Goal: Register for event/course

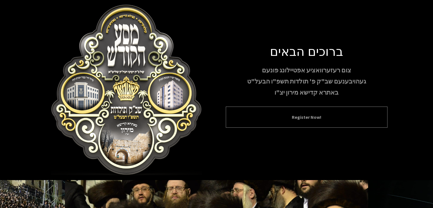
click at [333, 111] on div "Register Now!" at bounding box center [307, 116] width 162 height 21
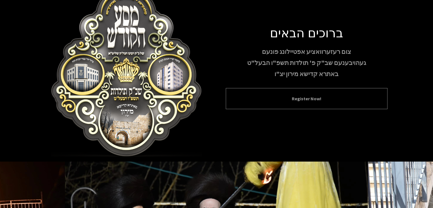
scroll to position [28, 0]
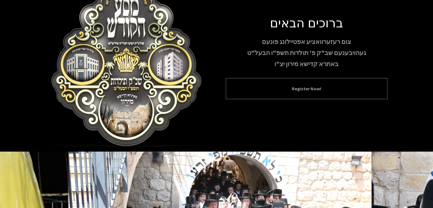
click at [289, 90] on button "Register Now!" at bounding box center [306, 88] width 147 height 7
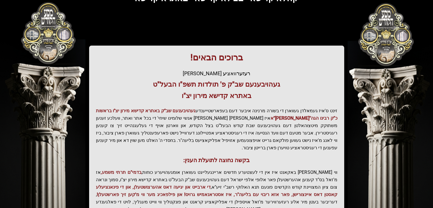
scroll to position [122, 0]
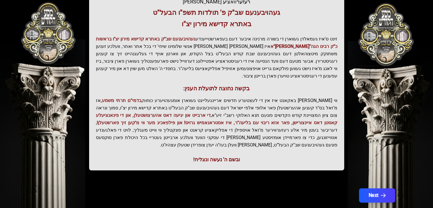
click at [385, 188] on button "Next" at bounding box center [377, 195] width 36 height 14
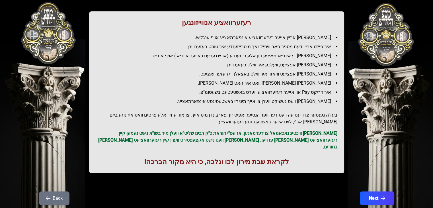
scroll to position [68, 0]
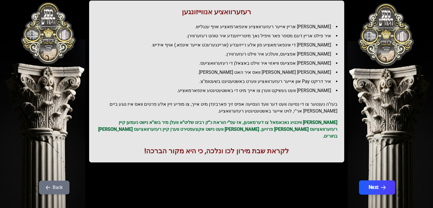
click at [389, 180] on button "Next" at bounding box center [377, 187] width 36 height 14
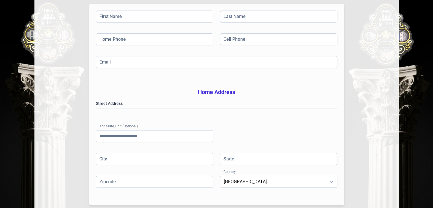
scroll to position [145, 0]
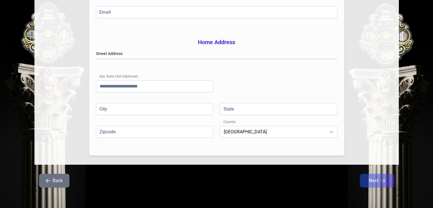
click at [56, 179] on button "Back" at bounding box center [54, 181] width 30 height 14
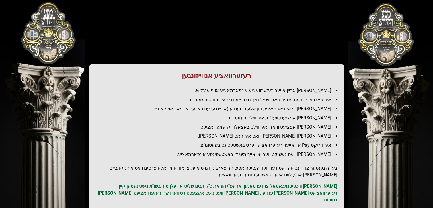
scroll to position [0, 0]
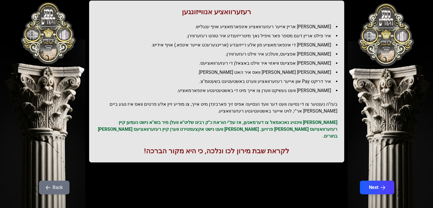
click at [53, 180] on button "Back" at bounding box center [54, 187] width 30 height 14
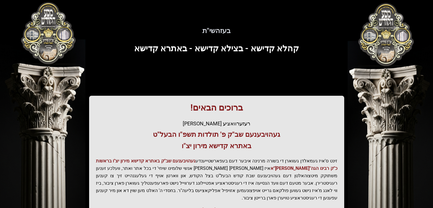
drag, startPoint x: 177, startPoint y: 48, endPoint x: 74, endPoint y: 24, distance: 105.8
click at [177, 48] on span "קהלא קדישא - בצילא קדישא - באתרא קדישא" at bounding box center [216, 48] width 165 height 10
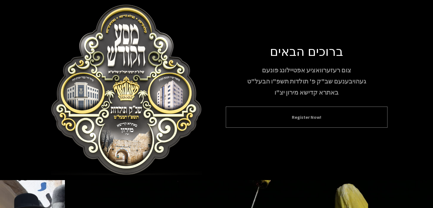
click at [312, 113] on div "Register Now!" at bounding box center [307, 116] width 162 height 21
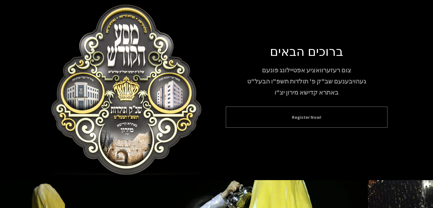
click at [309, 119] on button "Register Now!" at bounding box center [306, 117] width 147 height 7
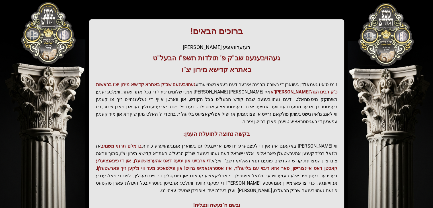
scroll to position [122, 0]
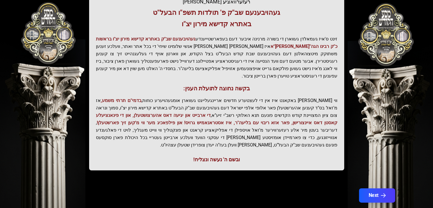
click at [386, 188] on button "Next" at bounding box center [377, 195] width 36 height 14
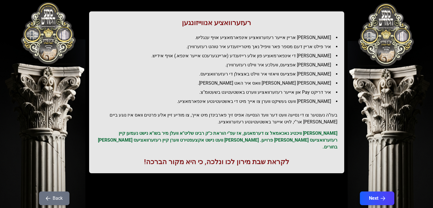
scroll to position [68, 0]
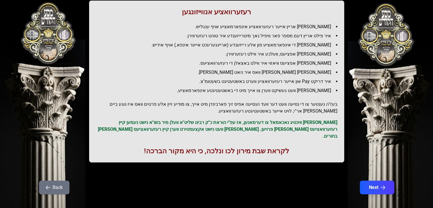
click at [386, 188] on div "Back Next" at bounding box center [216, 190] width 364 height 20
click at [385, 185] on button "Next" at bounding box center [377, 187] width 36 height 14
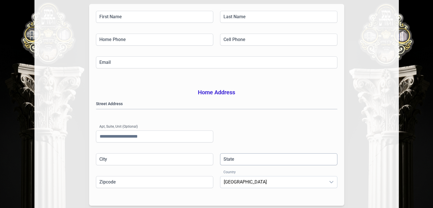
scroll to position [31, 0]
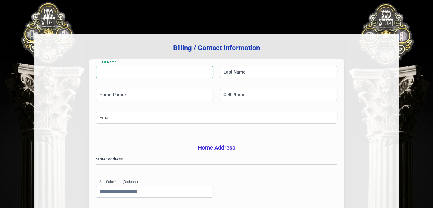
click at [138, 75] on input "First Name" at bounding box center [154, 72] width 117 height 12
type input "*"
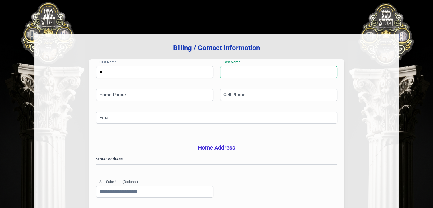
click at [265, 72] on input "Last Name" at bounding box center [278, 72] width 117 height 12
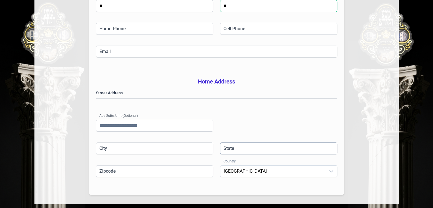
scroll to position [145, 0]
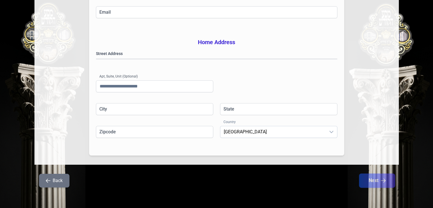
type input "*"
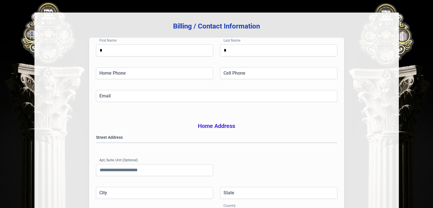
scroll to position [114, 0]
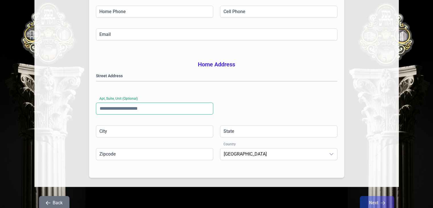
click at [134, 114] on input "Apt, Suite, Unit (Optional)" at bounding box center [154, 108] width 117 height 12
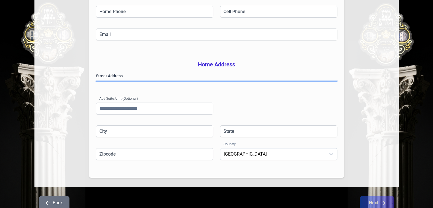
click at [96, 81] on gmp-place-autocomplete at bounding box center [96, 81] width 0 height 0
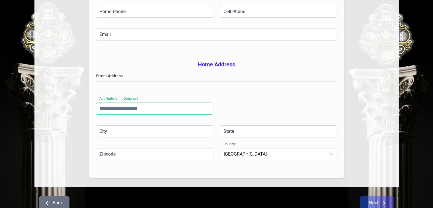
click at [172, 114] on input "Apt, Suite, Unit (Optional)" at bounding box center [154, 108] width 117 height 12
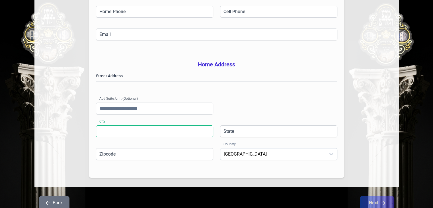
click at [149, 137] on input "City" at bounding box center [154, 131] width 117 height 12
type input "**********"
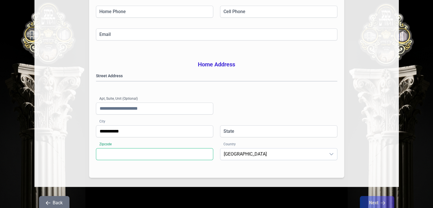
click at [139, 160] on input "Zipcode" at bounding box center [154, 154] width 117 height 12
type input "*****"
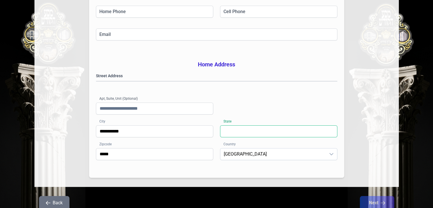
click at [241, 137] on input "State" at bounding box center [278, 131] width 117 height 12
type input "**"
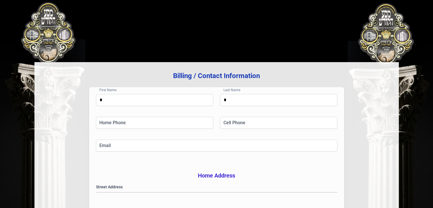
scroll to position [0, 0]
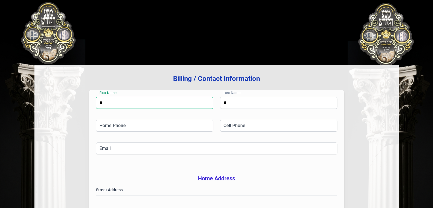
drag, startPoint x: 152, startPoint y: 104, endPoint x: 99, endPoint y: 102, distance: 52.4
click at [99, 102] on input "*" at bounding box center [154, 103] width 117 height 12
type input "*****"
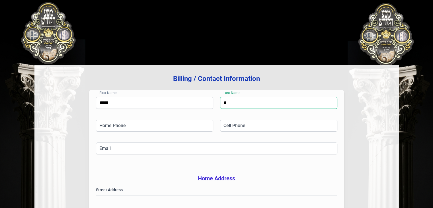
drag, startPoint x: 249, startPoint y: 106, endPoint x: 218, endPoint y: 100, distance: 31.8
click at [218, 100] on div "First Name ***** Last Name *" at bounding box center [216, 108] width 241 height 23
type input "*****"
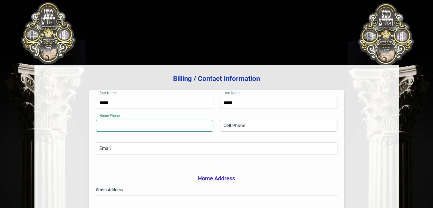
click at [168, 129] on input "Home Phone" at bounding box center [154, 126] width 117 height 12
type input "**********"
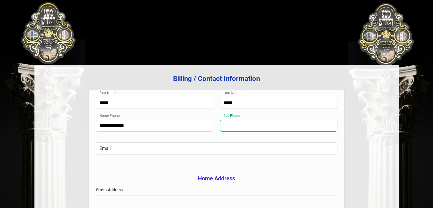
click at [265, 127] on input "Cell Phone" at bounding box center [278, 126] width 117 height 12
type input "**********"
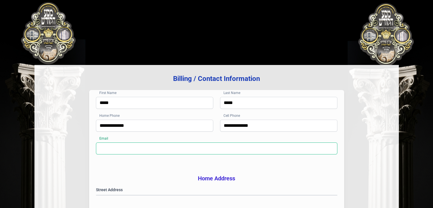
click at [186, 147] on input "Email" at bounding box center [216, 148] width 241 height 12
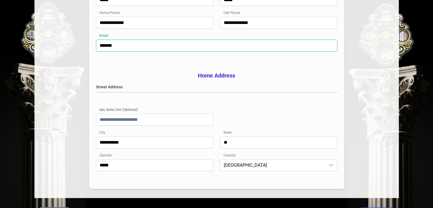
scroll to position [145, 0]
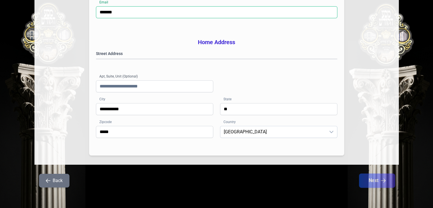
type input "*******"
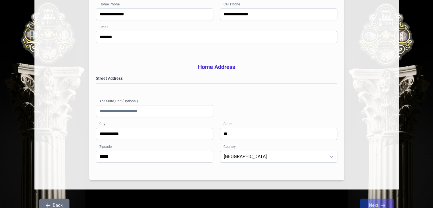
scroll to position [59, 0]
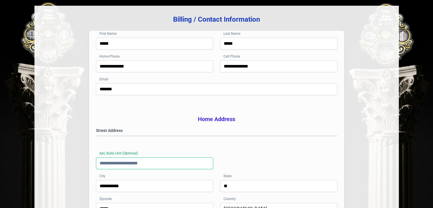
click at [149, 169] on input "Apt, Suite, Unit (Optional)" at bounding box center [154, 163] width 117 height 12
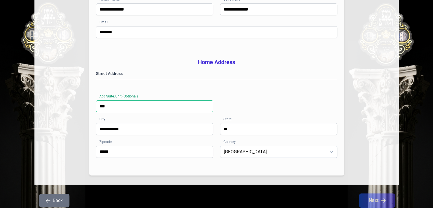
type input "***"
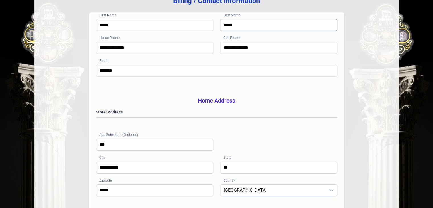
scroll to position [145, 0]
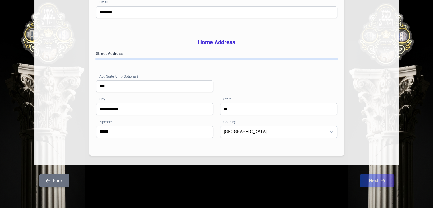
click at [96, 59] on gmp-place-autocomplete at bounding box center [96, 59] width 0 height 0
drag, startPoint x: 131, startPoint y: 57, endPoint x: 110, endPoint y: 56, distance: 21.1
click at [96, 59] on gmp-place-autocomplete at bounding box center [96, 59] width 0 height 0
type input "*********"
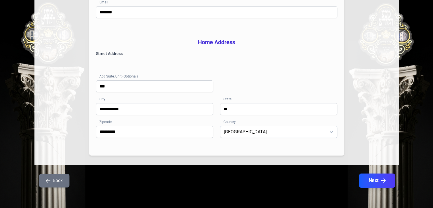
click at [374, 177] on button "Next" at bounding box center [377, 180] width 36 height 14
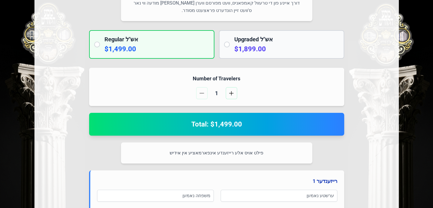
scroll to position [142, 0]
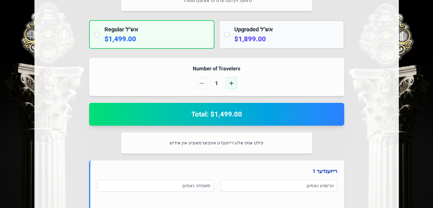
click at [231, 85] on span "button" at bounding box center [231, 83] width 5 height 5
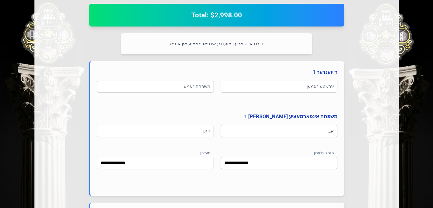
scroll to position [199, 0]
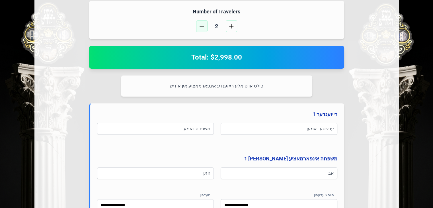
click at [200, 25] on span "button" at bounding box center [202, 26] width 5 height 5
click at [230, 27] on span "button" at bounding box center [231, 26] width 5 height 5
click at [203, 22] on button "button" at bounding box center [201, 26] width 11 height 12
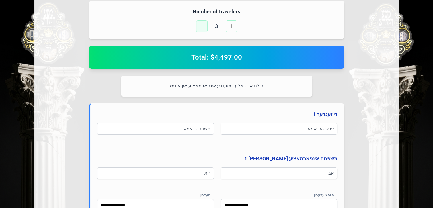
click at [203, 22] on button "button" at bounding box center [201, 26] width 11 height 12
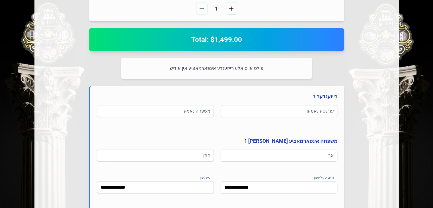
scroll to position [218, 0]
